Goal: Information Seeking & Learning: Understand process/instructions

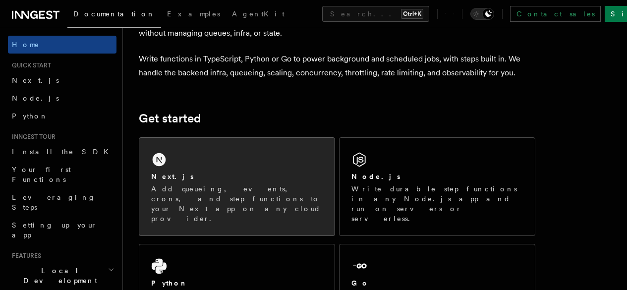
click at [259, 197] on div "Next.js Add queueing, events, crons, and step functions to your Next app on any…" at bounding box center [236, 197] width 171 height 52
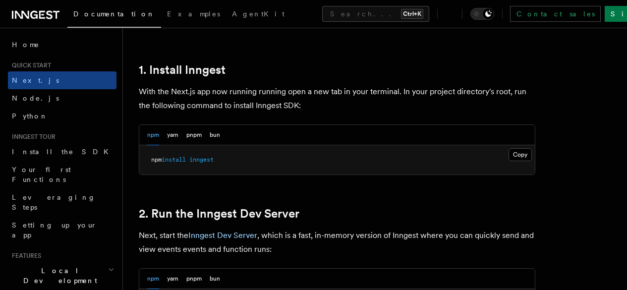
scroll to position [529, 0]
click at [508, 160] on button "Copy Copied" at bounding box center [519, 154] width 23 height 13
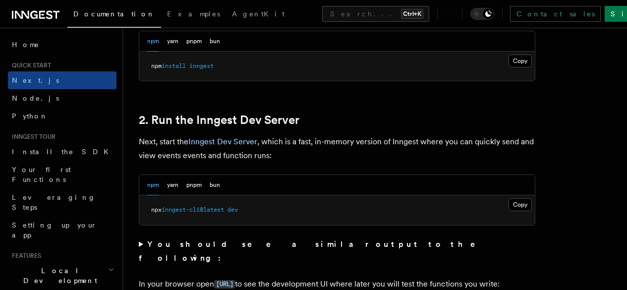
scroll to position [623, 0]
click at [508, 211] on button "Copy Copied" at bounding box center [519, 204] width 23 height 13
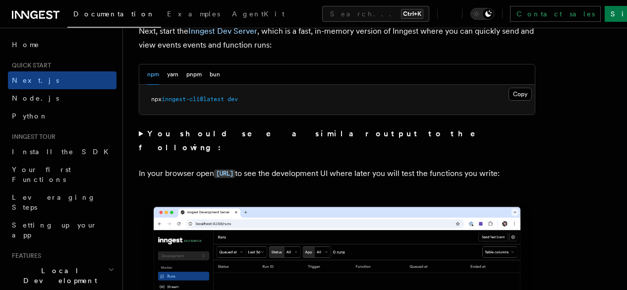
scroll to position [771, 0]
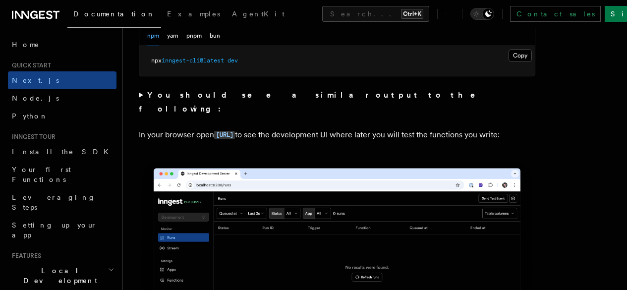
click at [245, 140] on p "In your browser open http://localhost:8288 to see the development UI where late…" at bounding box center [337, 135] width 396 height 14
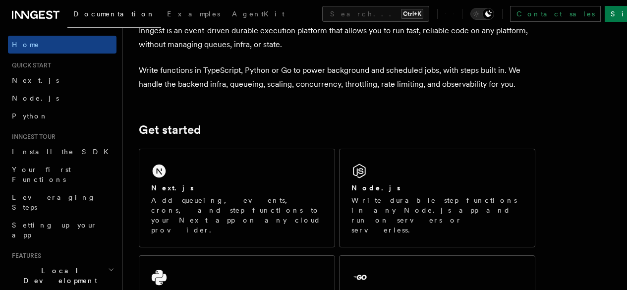
scroll to position [58, 0]
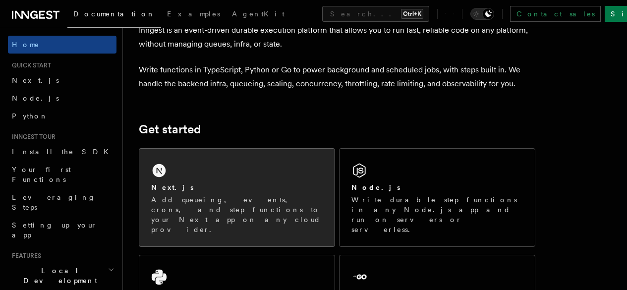
click at [266, 192] on div "Next.js Add queueing, events, crons, and step functions to your Next app on any…" at bounding box center [236, 198] width 195 height 98
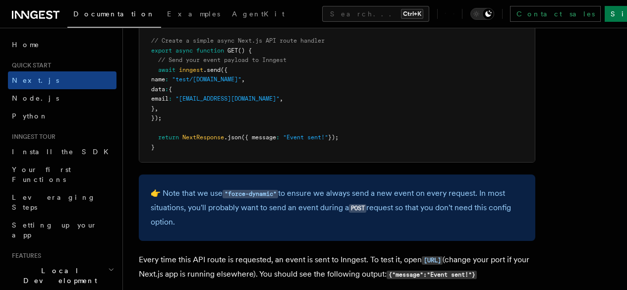
scroll to position [5327, 0]
